Goal: Task Accomplishment & Management: Use online tool/utility

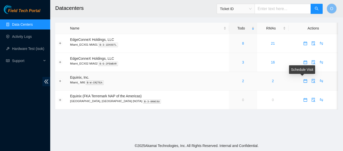
click at [304, 80] on icon "calendar" at bounding box center [306, 81] width 4 height 4
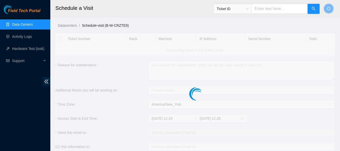
checkbox input "true"
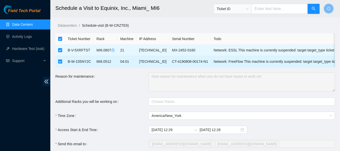
click at [61, 61] on input "checkbox" at bounding box center [60, 61] width 4 height 4
checkbox input "false"
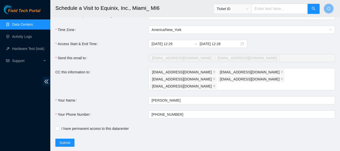
scroll to position [88, 0]
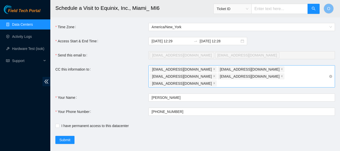
click at [247, 79] on div "nie-mia@akamai.com nie-hivemind@akamai.com deploy-tix@akamai.com nocc-shift@aka…" at bounding box center [239, 76] width 179 height 21
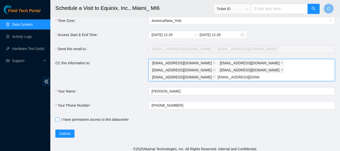
type input "osreykinlopez@gmail.com"
click at [57, 115] on form "Ticket Number Rack Machine IP Address Serial Number Todo B-V-5XRFTST MI6.0807 2…" at bounding box center [194, 37] width 279 height 199
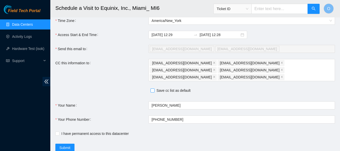
click at [154, 87] on span "Save cc list as default" at bounding box center [173, 90] width 38 height 6
click at [154, 88] on input "Save cc list as default" at bounding box center [152, 90] width 4 height 4
checkbox input "true"
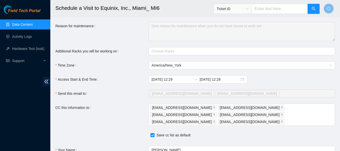
scroll to position [109, 0]
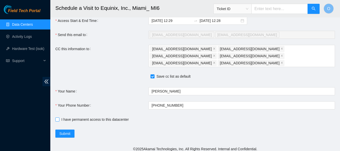
click at [58, 117] on input "I have permanent access to this datacenter" at bounding box center [57, 119] width 4 height 4
checkbox input "true"
click at [26, 24] on link "Data Centers" at bounding box center [22, 24] width 21 height 4
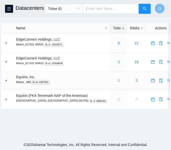
click at [118, 81] on link "2" at bounding box center [119, 81] width 2 height 4
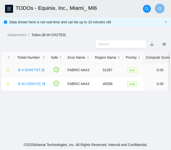
click at [33, 70] on link "B-V-5XRFTST" at bounding box center [29, 70] width 22 height 4
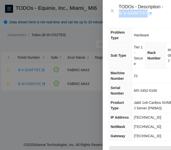
drag, startPoint x: 119, startPoint y: 15, endPoint x: 146, endPoint y: 17, distance: 26.4
click at [146, 17] on div "TODOs - Description - B-V-5XRFTST" at bounding box center [142, 11] width 46 height 14
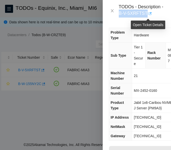
copy div "B-V-5XRFTST"
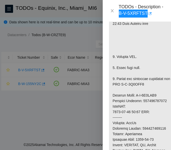
scroll to position [179, 0]
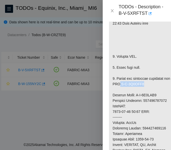
drag, startPoint x: 126, startPoint y: 96, endPoint x: 151, endPoint y: 96, distance: 24.9
click at [151, 96] on p at bounding box center [143, 117] width 68 height 301
copy p "B-V-5Y4NNH9"
click at [154, 111] on p at bounding box center [143, 117] width 68 height 301
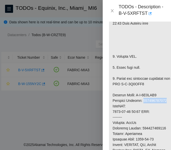
copy p "885057508830"
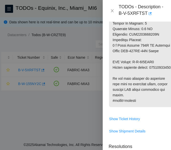
scroll to position [340, 0]
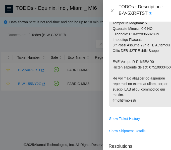
copy p "885041979433"
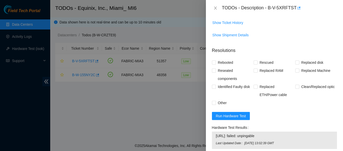
scroll to position [342, 0]
click at [234, 118] on span "Run Hardware Test" at bounding box center [231, 116] width 30 height 6
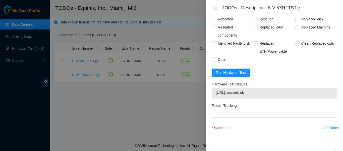
scroll to position [385, 0]
drag, startPoint x: 260, startPoint y: 98, endPoint x: 214, endPoint y: 100, distance: 46.0
click at [214, 98] on div "23.200.165.216: passed: ok" at bounding box center [274, 93] width 125 height 10
copy tbody "23.200.165.216: passed: ok"
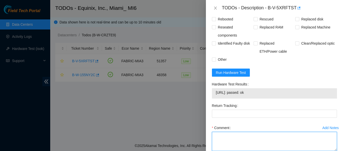
click at [240, 140] on textarea "Comment" at bounding box center [274, 140] width 125 height 19
paste textarea "Secure Rack Access request: B-V-5YUBK33 NOCC agent unlocked rids: merh@akamai.c…"
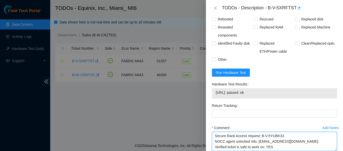
scroll to position [391, 0]
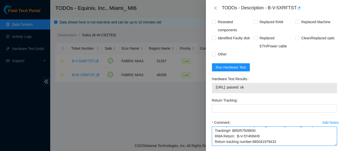
click at [253, 141] on textarea "Secure Rack Access request: B-V-5YUBK33 NOCC agent unlocked rids: merh@akamai.c…" at bounding box center [274, 135] width 125 height 19
click at [262, 143] on textarea "Secure Rack Access request: B-V-5YUBK33 NOCC agent unlocked rids: merh@akamai.c…" at bounding box center [274, 135] width 125 height 19
type textarea "Secure Rack Access request: B-V-5YUBK33 NOCC agent unlocked rids: merh@akamai.c…"
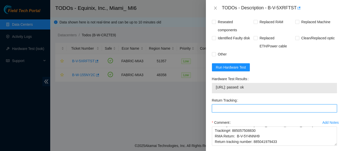
click at [257, 112] on Tracking "Return Tracking" at bounding box center [274, 108] width 125 height 8
paste Tracking "885041979433"
click at [257, 112] on Tracking "885041979433" at bounding box center [274, 108] width 125 height 8
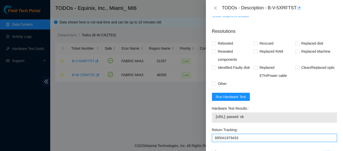
scroll to position [361, 0]
type Tracking "885041979433"
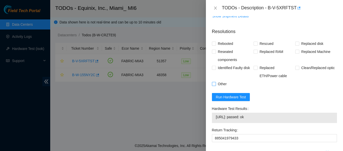
click at [214, 85] on input "Other" at bounding box center [214, 84] width 4 height 4
checkbox input "true"
click at [215, 45] on input "Rebooted" at bounding box center [214, 43] width 4 height 4
checkbox input "true"
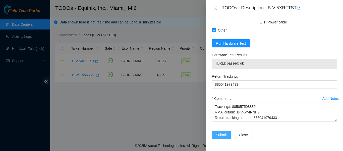
click at [225, 133] on span "Submit" at bounding box center [221, 135] width 11 height 6
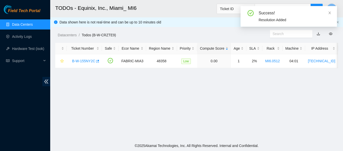
scroll to position [163, 0]
click at [88, 60] on link "B-W-155NY2C" at bounding box center [83, 61] width 23 height 4
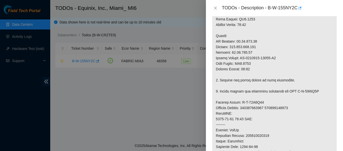
scroll to position [209, 0]
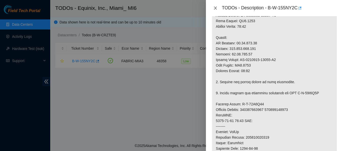
click at [217, 8] on icon "close" at bounding box center [216, 8] width 4 height 4
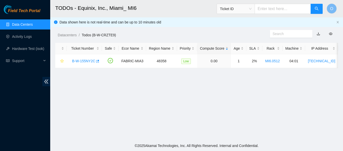
scroll to position [181, 0]
click at [23, 25] on link "Data Centers" at bounding box center [22, 24] width 21 height 4
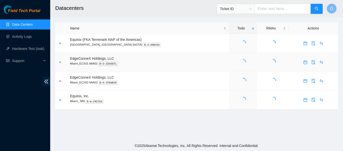
click at [162, 56] on td "EdgeConneX Holdings, LLC Miami_ECX01 MIA01 B-3-1DXOGTL" at bounding box center [148, 62] width 162 height 19
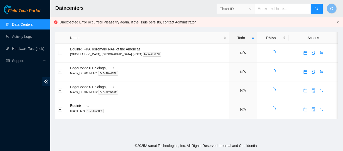
click at [338, 22] on icon "close" at bounding box center [338, 22] width 3 height 3
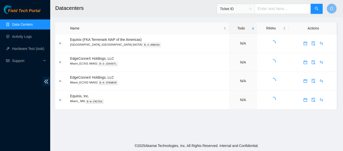
click at [23, 25] on link "Data Centers" at bounding box center [22, 24] width 21 height 4
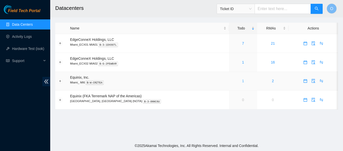
click at [242, 80] on link "1" at bounding box center [243, 81] width 2 height 4
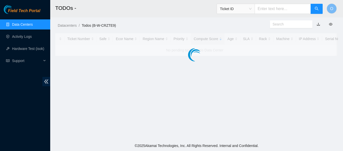
click at [230, 80] on main "TODOs - Ticket ID O Datacenters / Todos (B-W-CRZTE9) / Ticket Number Safe Ecor …" at bounding box center [196, 70] width 293 height 140
